Goal: Information Seeking & Learning: Learn about a topic

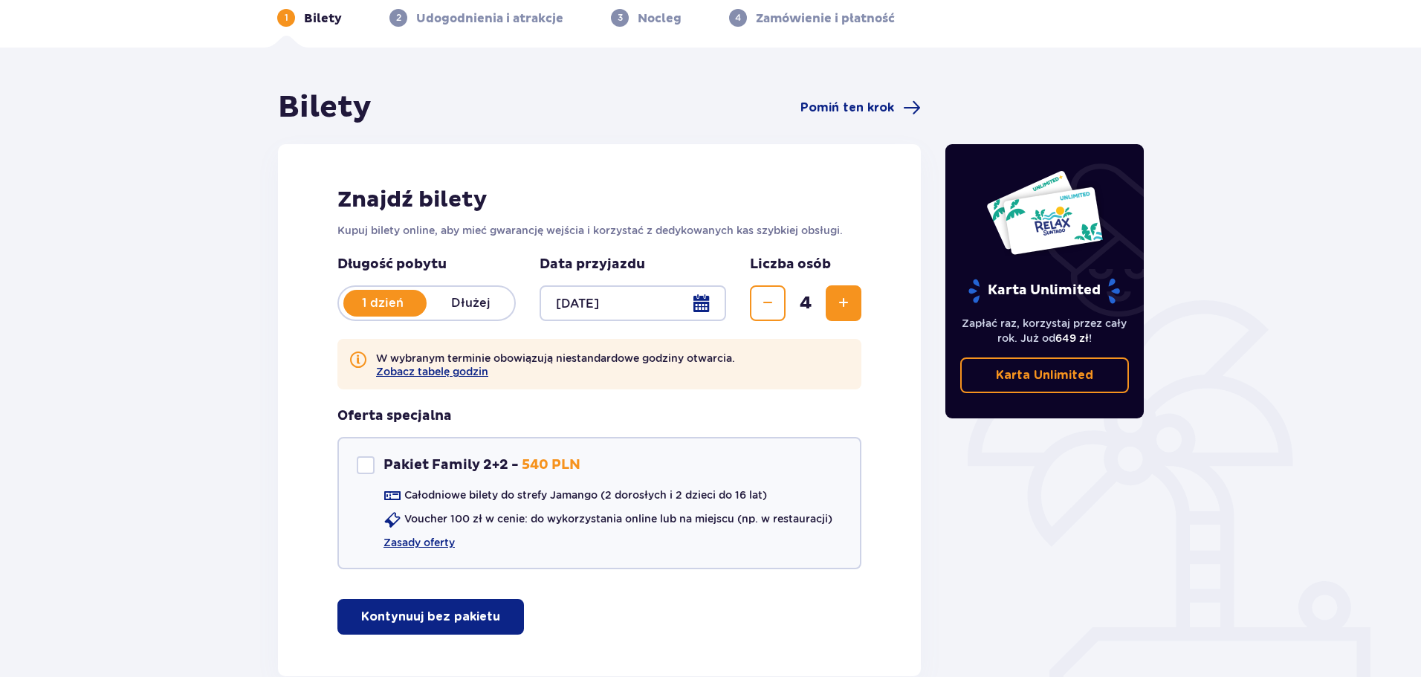
scroll to position [157, 0]
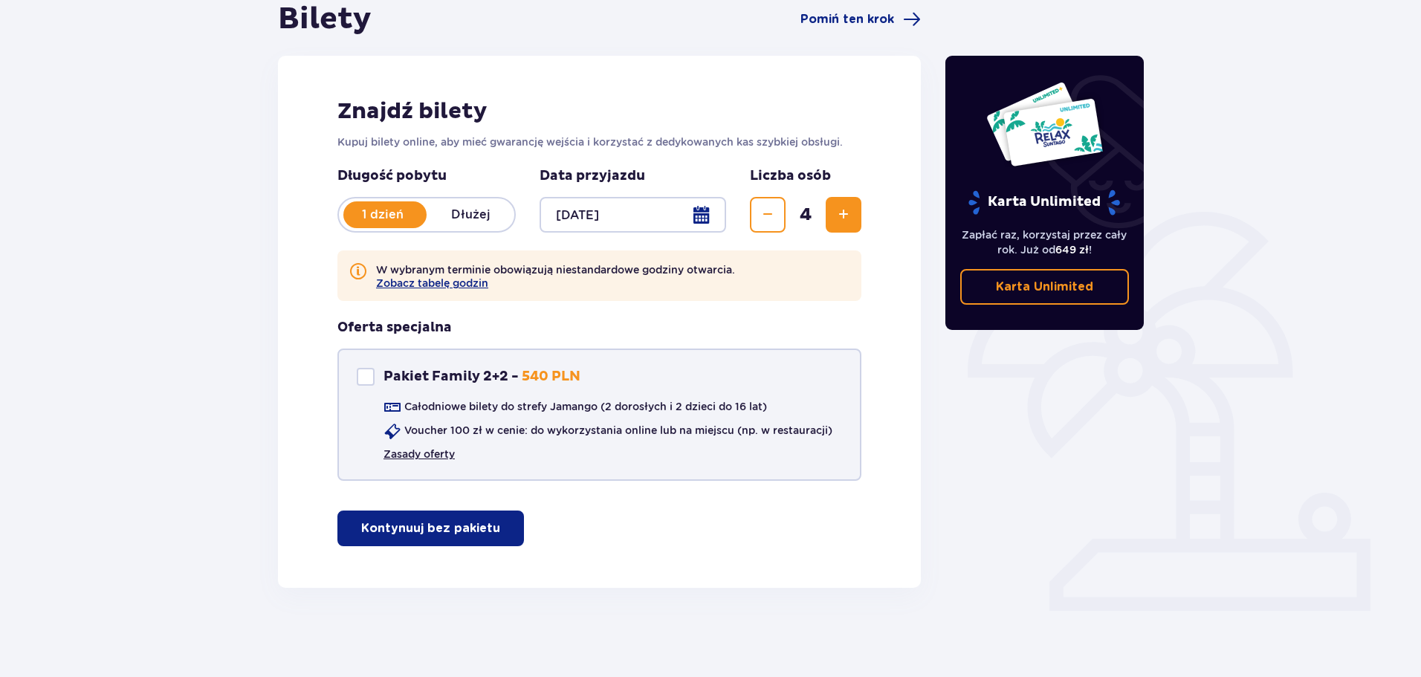
click at [441, 454] on link "Zasady oferty" at bounding box center [418, 454] width 71 height 15
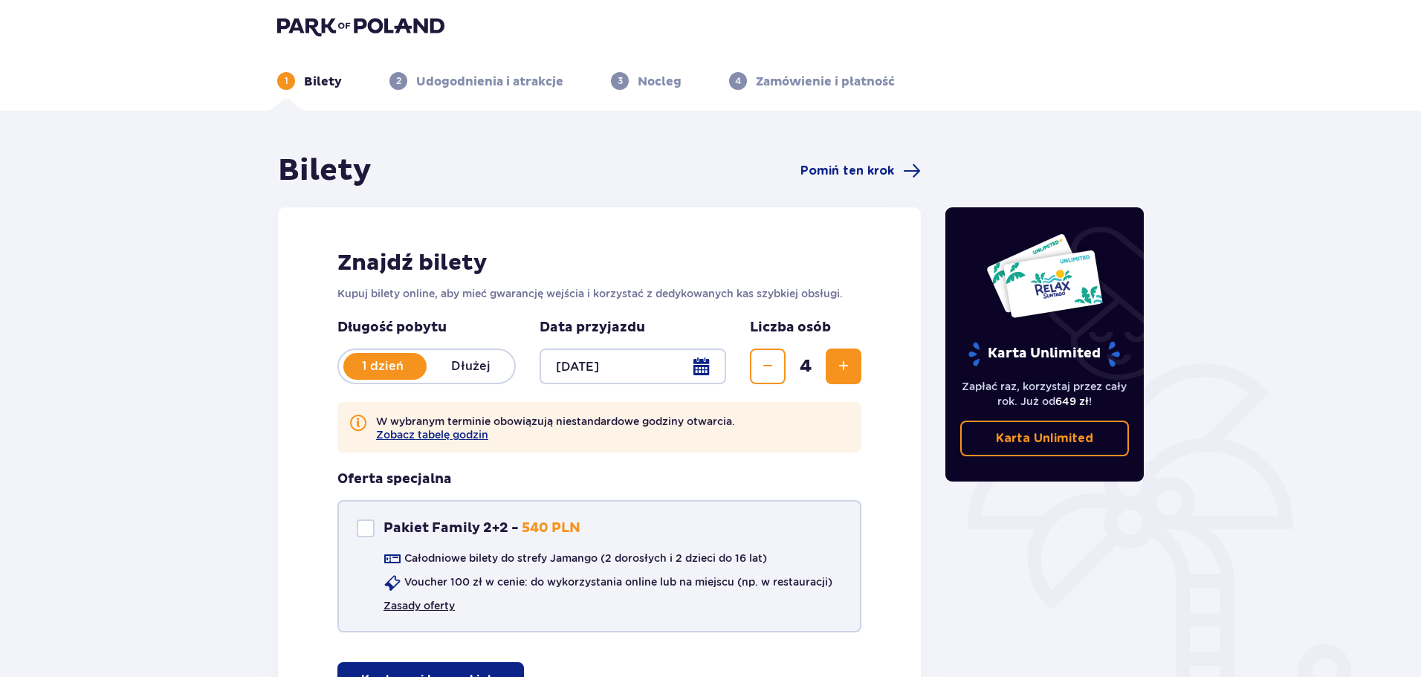
scroll to position [0, 0]
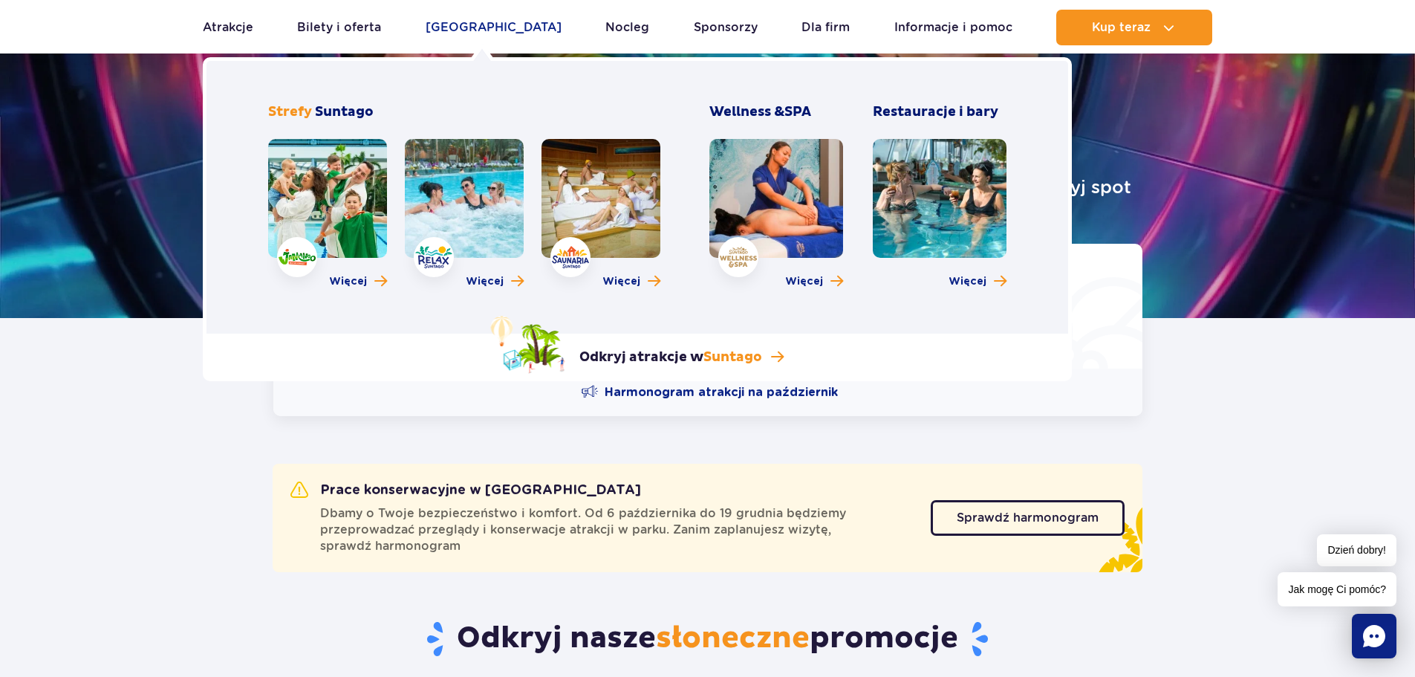
click at [477, 28] on link "[GEOGRAPHIC_DATA]" at bounding box center [494, 28] width 136 height 36
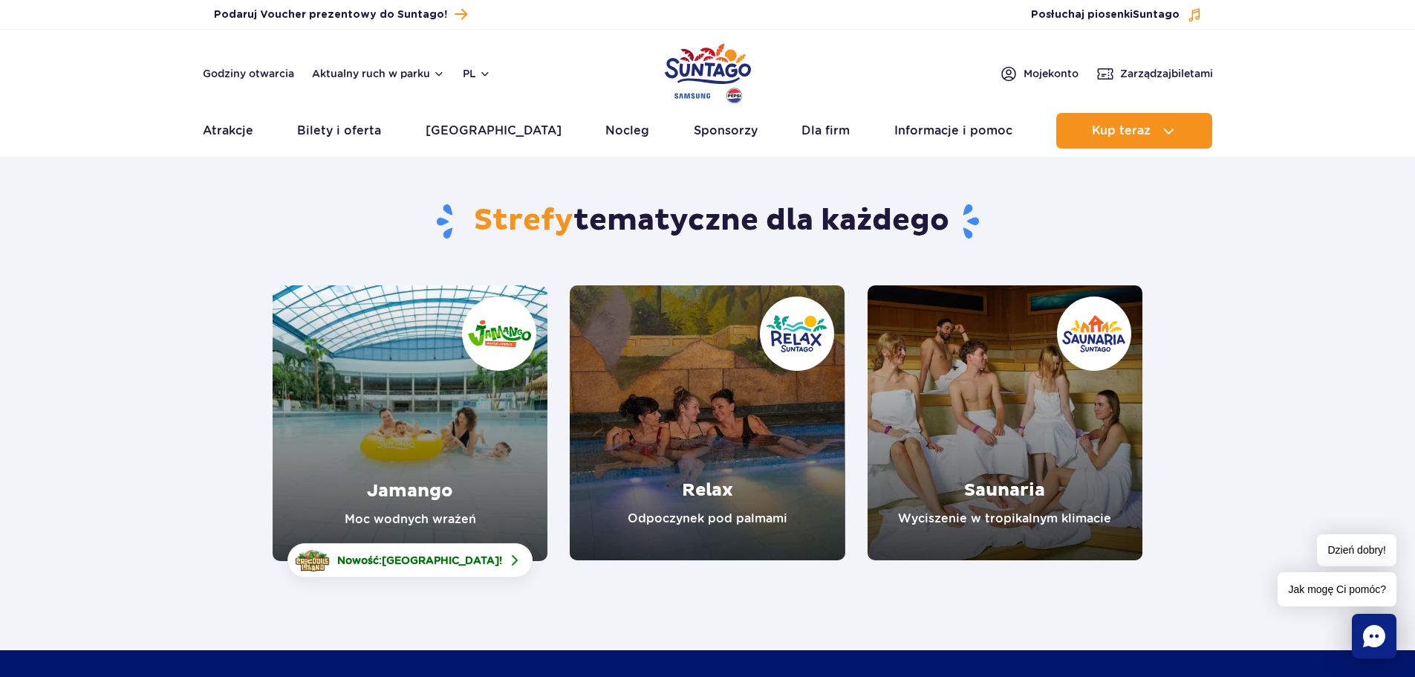
click at [408, 430] on link "Jamango" at bounding box center [410, 423] width 275 height 276
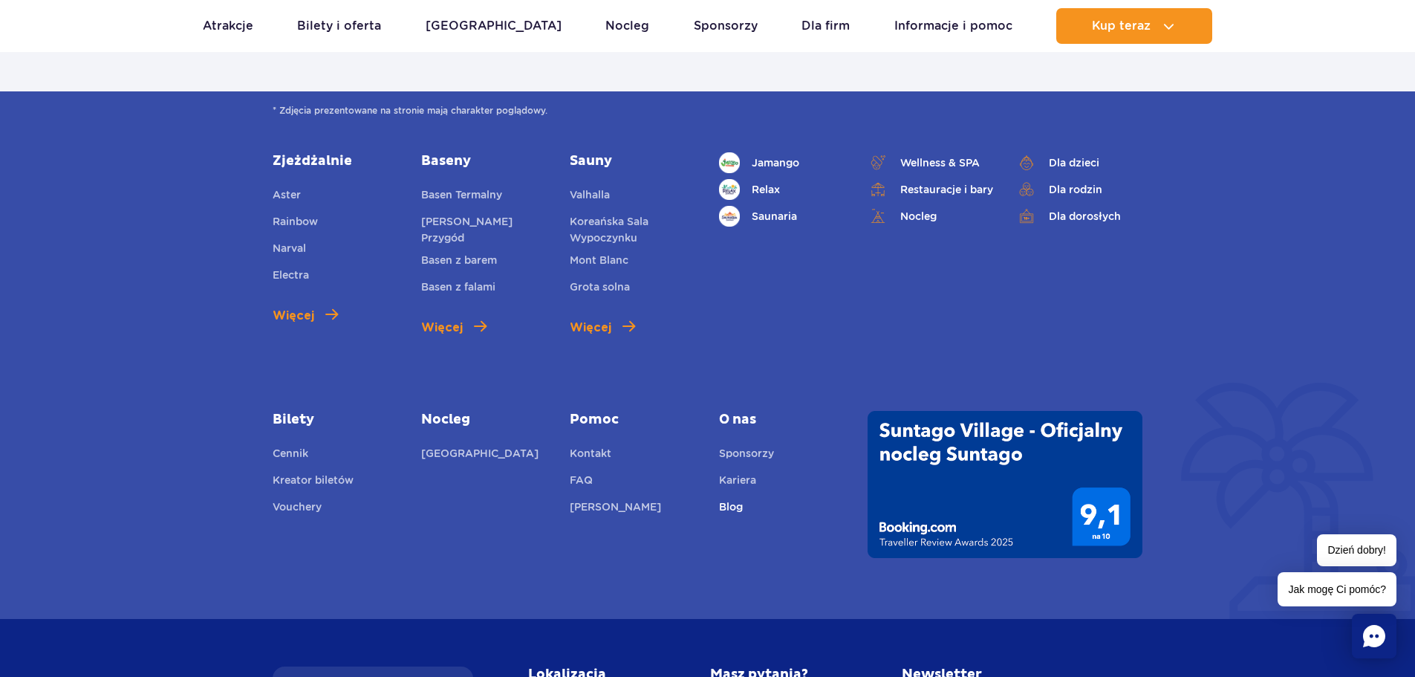
scroll to position [3938, 0]
